Goal: Information Seeking & Learning: Learn about a topic

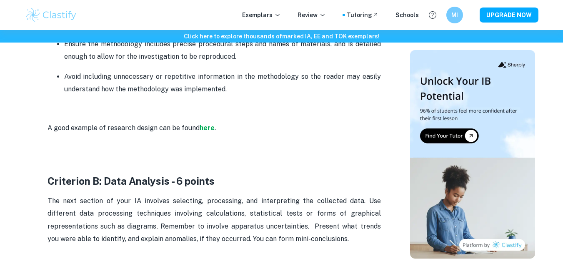
scroll to position [862, 0]
click at [208, 124] on strong "here" at bounding box center [206, 127] width 15 height 8
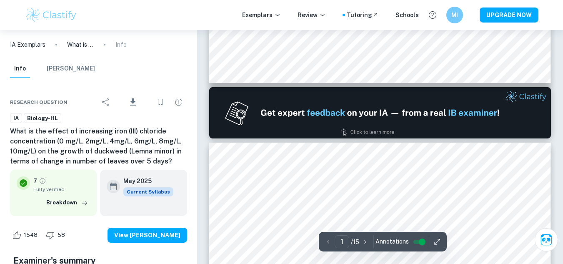
type input "2"
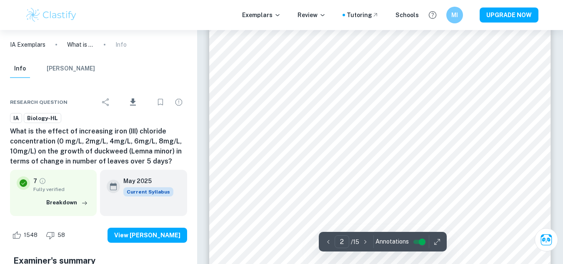
scroll to position [593, 0]
